Goal: Communication & Community: Answer question/provide support

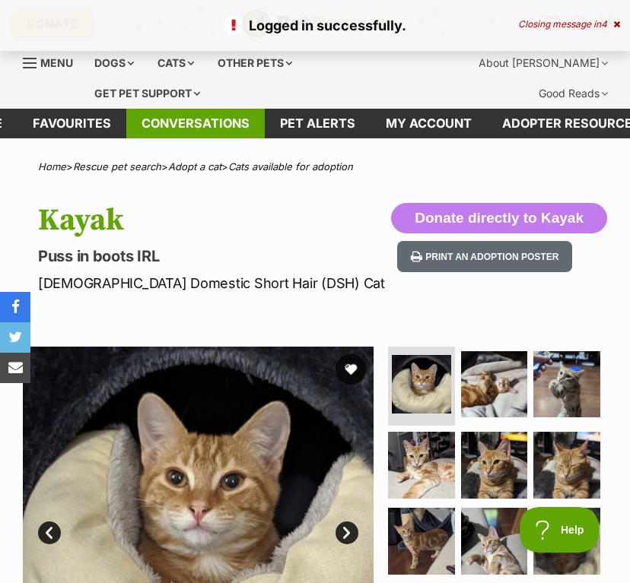
click at [253, 126] on link "Conversations" at bounding box center [195, 124] width 138 height 30
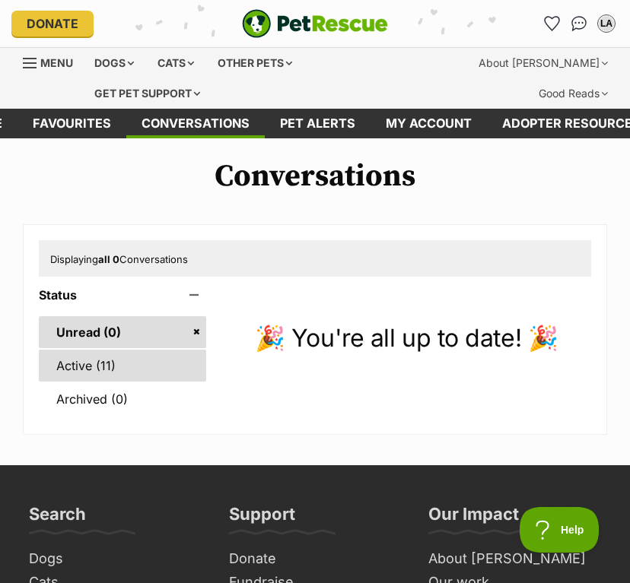
click at [133, 366] on link "Active (11)" at bounding box center [122, 366] width 167 height 32
